Goal: Task Accomplishment & Management: Manage account settings

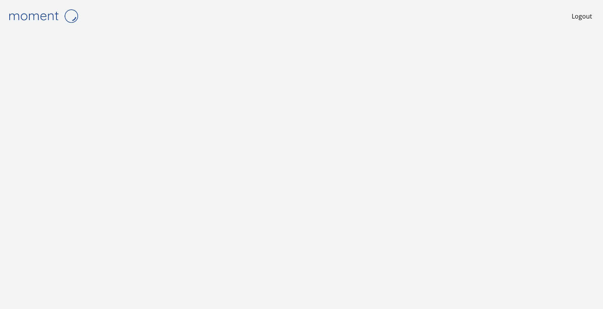
scroll to position [3, 0]
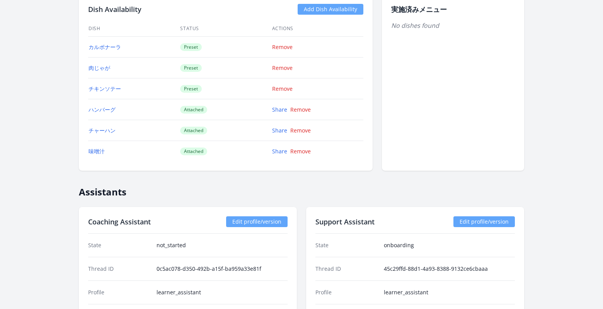
scroll to position [1035, 0]
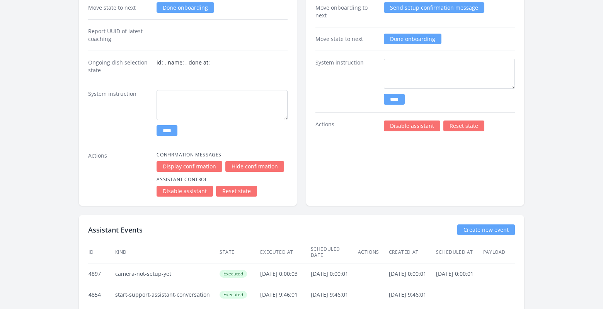
click at [397, 124] on link "Disable assistant" at bounding box center [412, 126] width 56 height 11
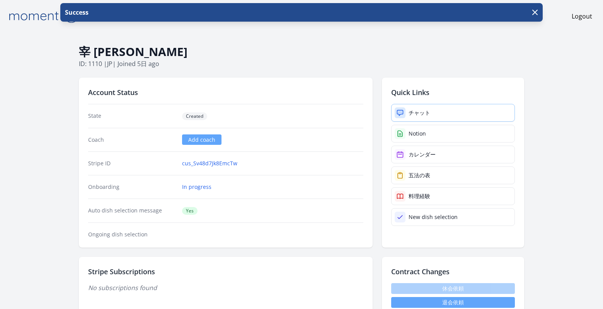
click at [410, 111] on div "チャット" at bounding box center [420, 113] width 22 height 8
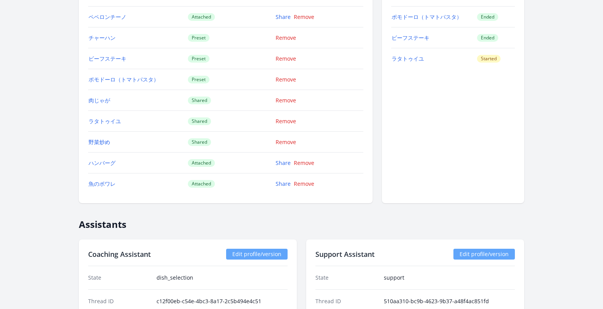
scroll to position [730, 0]
